Goal: Complete application form

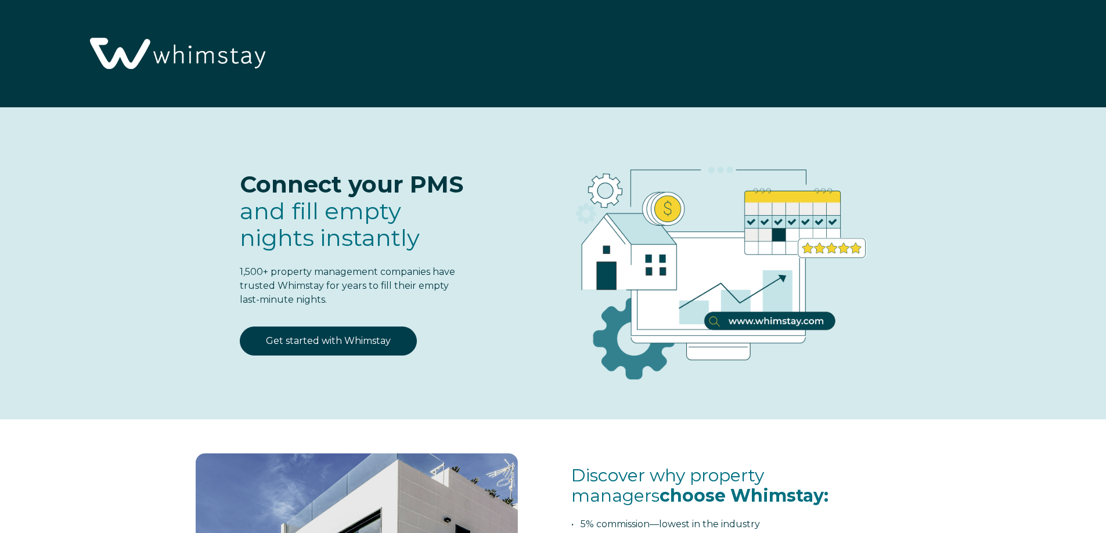
select select "IN"
select select "Standard"
select select "IN"
select select "Standard"
